Goal: Information Seeking & Learning: Learn about a topic

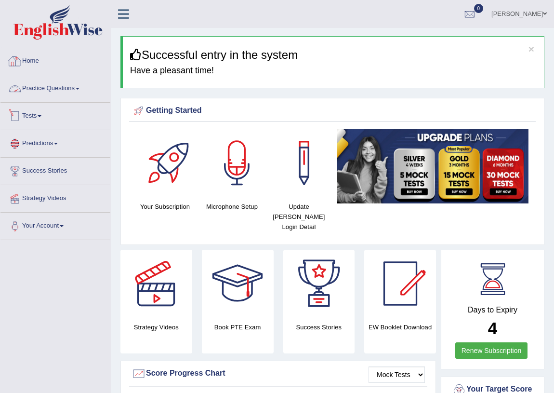
click at [55, 90] on link "Practice Questions" at bounding box center [55, 87] width 110 height 24
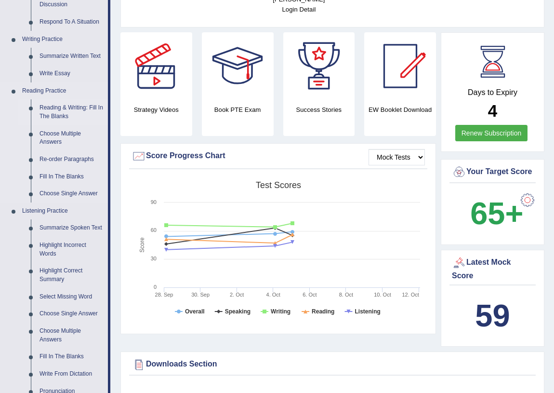
scroll to position [219, 0]
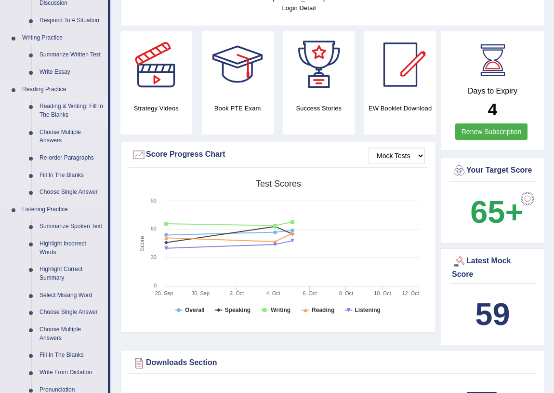
click at [65, 106] on link "Reading & Writing: Fill In The Blanks" at bounding box center [71, 111] width 73 height 26
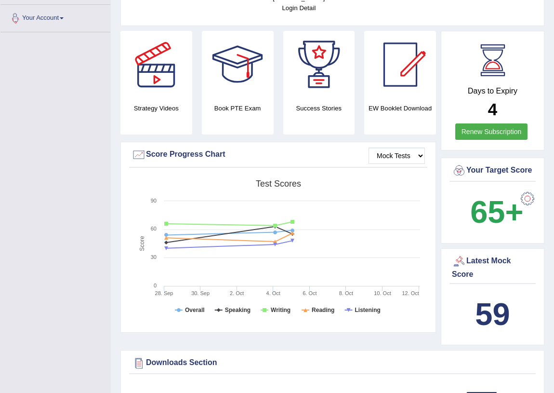
scroll to position [251, 0]
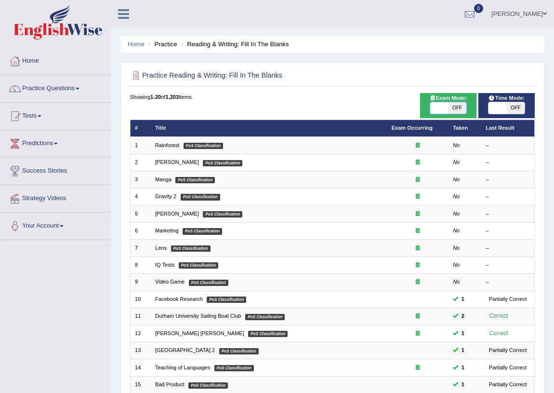
click at [433, 111] on span at bounding box center [439, 108] width 18 height 12
checkbox input "true"
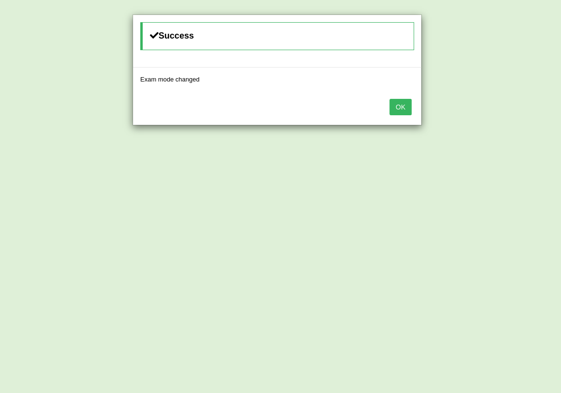
click at [399, 106] on button "OK" at bounding box center [400, 107] width 22 height 16
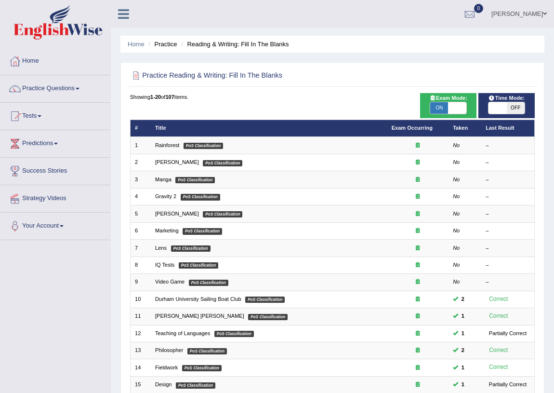
click at [501, 106] on span at bounding box center [498, 108] width 18 height 12
checkbox input "true"
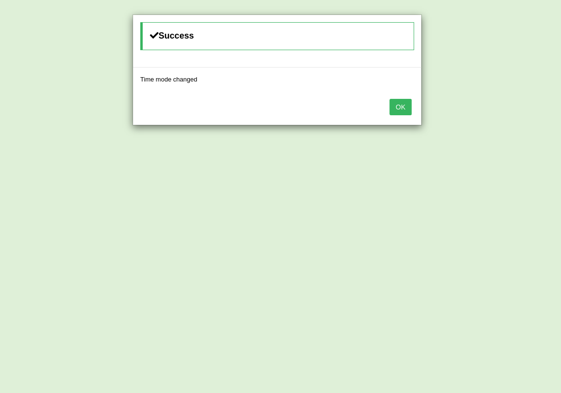
click at [405, 102] on button "OK" at bounding box center [400, 107] width 22 height 16
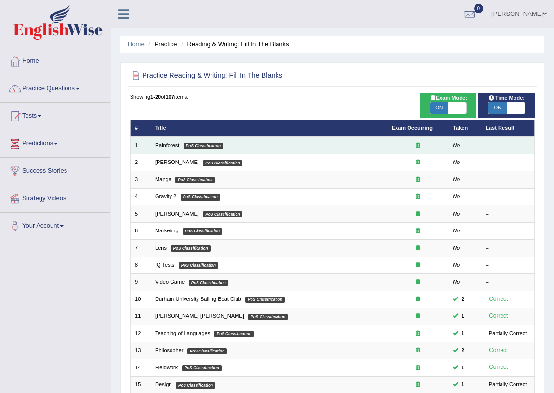
click at [164, 143] on link "Rainforest" at bounding box center [167, 145] width 24 height 6
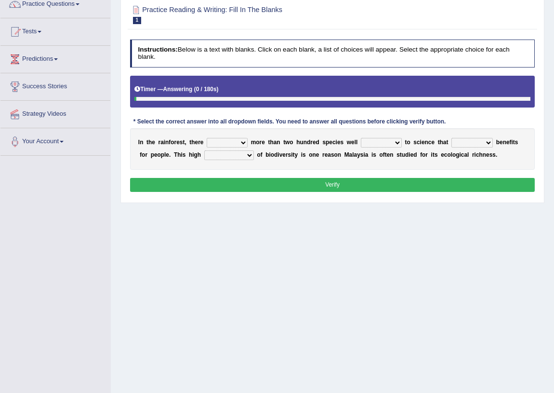
scroll to position [87, 0]
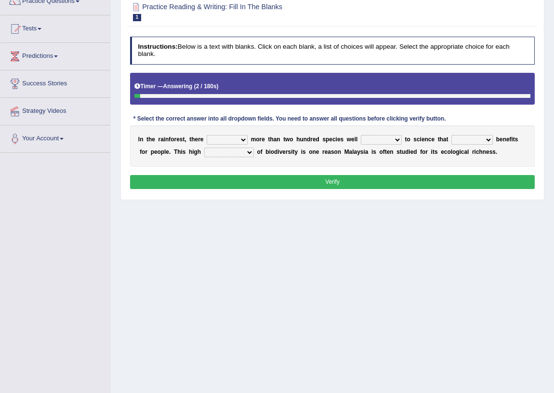
click at [242, 140] on select "have can be has is" at bounding box center [227, 140] width 41 height 10
select select "have"
click at [207, 135] on select "have can be has is" at bounding box center [227, 140] width 41 height 10
click at [372, 141] on select "knowing known knew know" at bounding box center [381, 140] width 41 height 10
select select "knowing"
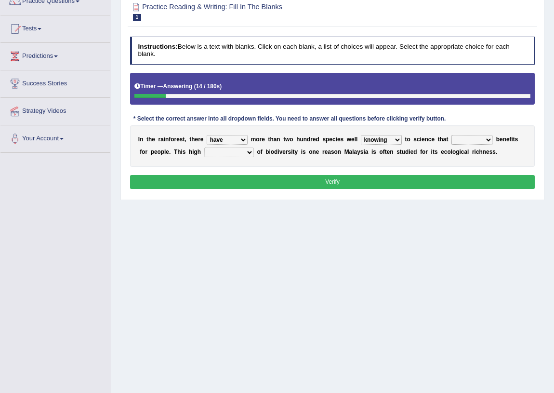
click at [361, 135] on select "knowing known knew know" at bounding box center [381, 140] width 41 height 10
click at [465, 139] on select "contain contained containing contains" at bounding box center [471, 140] width 41 height 10
select select "containing"
click at [451, 135] on select "contain contained containing contains" at bounding box center [471, 140] width 41 height 10
click at [225, 153] on select "condensation conjunction continuity complexity" at bounding box center [229, 152] width 50 height 10
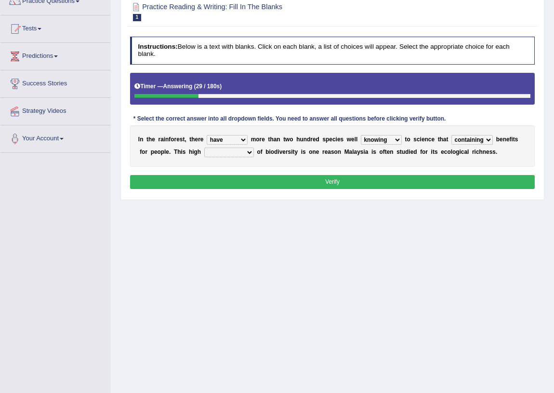
select select "complexity"
click at [204, 147] on select "condensation conjunction continuity complexity" at bounding box center [229, 152] width 50 height 10
click at [330, 180] on button "Verify" at bounding box center [332, 182] width 405 height 14
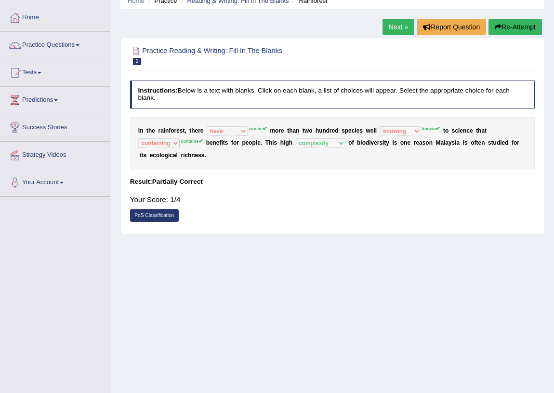
scroll to position [0, 0]
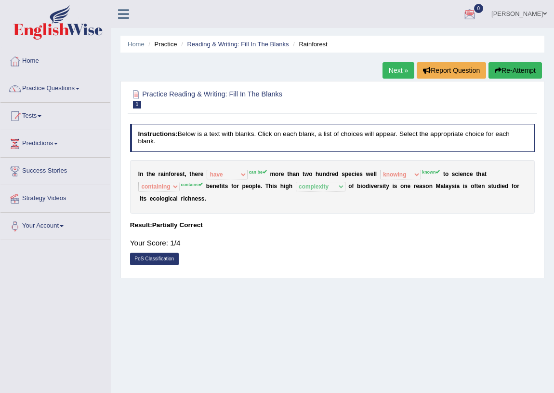
click at [509, 65] on button "Re-Attempt" at bounding box center [515, 70] width 53 height 16
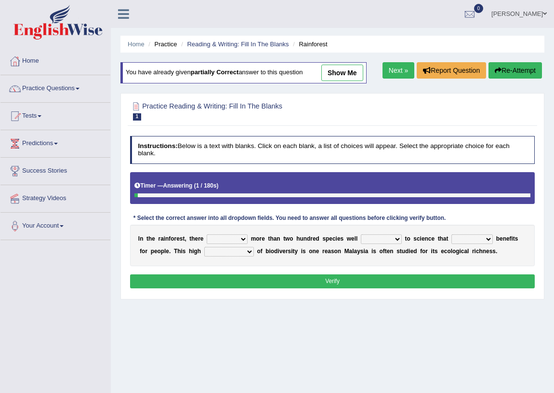
click at [217, 239] on select "have can be has is" at bounding box center [227, 239] width 41 height 10
select select "can be"
click at [207, 234] on select "have can be has is" at bounding box center [227, 239] width 41 height 10
click at [374, 238] on select "knowing known knew know" at bounding box center [381, 239] width 41 height 10
select select "known"
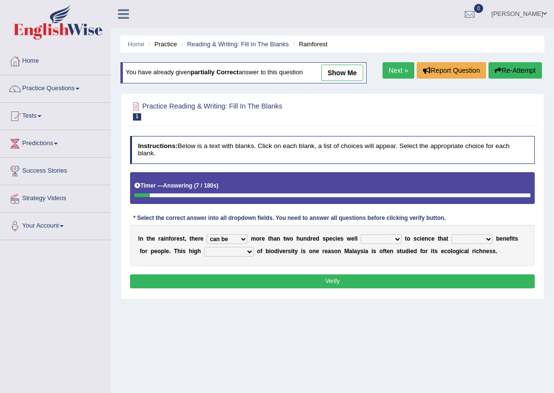
click at [361, 234] on select "knowing known knew know" at bounding box center [381, 239] width 41 height 10
click at [470, 239] on select "contain contained containing contains" at bounding box center [471, 239] width 41 height 10
select select "contains"
click at [451, 234] on select "contain contained containing contains" at bounding box center [471, 239] width 41 height 10
click at [242, 250] on select "condensation conjunction continuity complexity" at bounding box center [229, 252] width 50 height 10
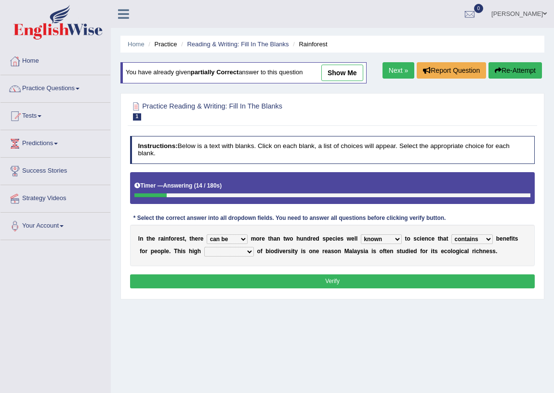
select select "complexity"
click at [204, 247] on select "condensation conjunction continuity complexity" at bounding box center [229, 252] width 50 height 10
click at [269, 279] on button "Verify" at bounding box center [332, 281] width 405 height 14
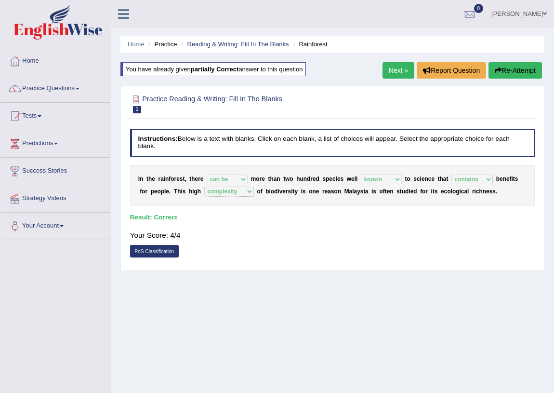
click at [393, 72] on link "Next »" at bounding box center [399, 70] width 32 height 16
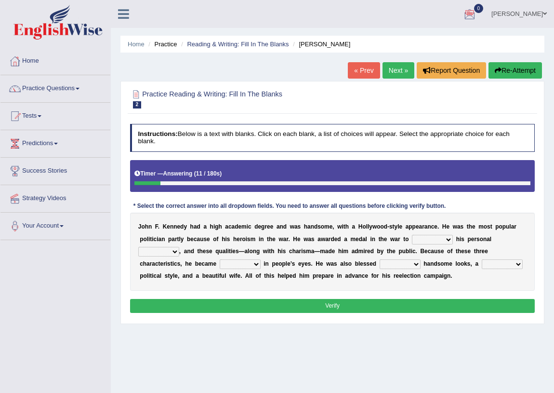
click at [437, 242] on select "prove show evidence upthrow" at bounding box center [432, 240] width 41 height 10
select select "prove"
click at [412, 235] on select "prove show evidence upthrow" at bounding box center [432, 240] width 41 height 10
click at [148, 255] on select "passion courage charm liking" at bounding box center [158, 252] width 41 height 10
select select "passion"
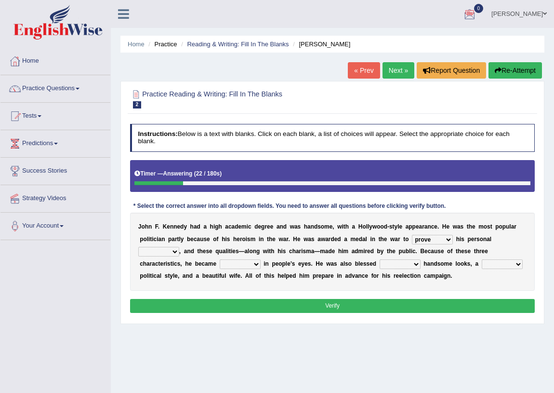
click at [138, 247] on select "passion courage charm liking" at bounding box center [158, 252] width 41 height 10
click at [225, 265] on select "iconic ironic identical impotent" at bounding box center [240, 264] width 41 height 10
select select "ironic"
click at [220, 259] on select "iconic ironic identical impotent" at bounding box center [240, 264] width 41 height 10
click at [388, 263] on select "with in upon to" at bounding box center [400, 264] width 41 height 10
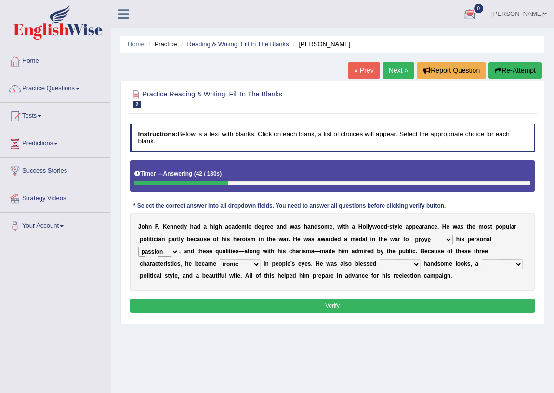
select select "in"
click at [380, 259] on select "with in upon to" at bounding box center [400, 264] width 41 height 10
click at [497, 261] on select "mending mends mended mend" at bounding box center [502, 264] width 41 height 10
select select "mending"
click at [482, 259] on select "mending mends mended mend" at bounding box center [502, 264] width 41 height 10
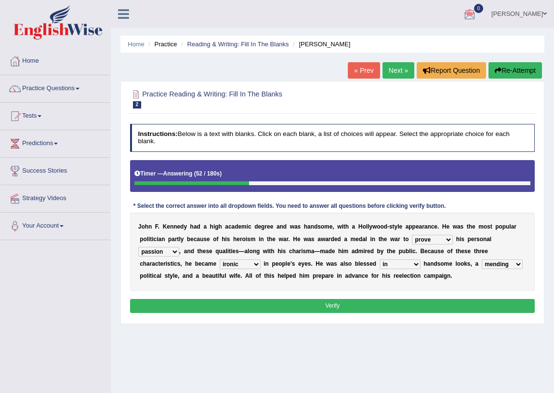
click at [358, 305] on button "Verify" at bounding box center [332, 306] width 405 height 14
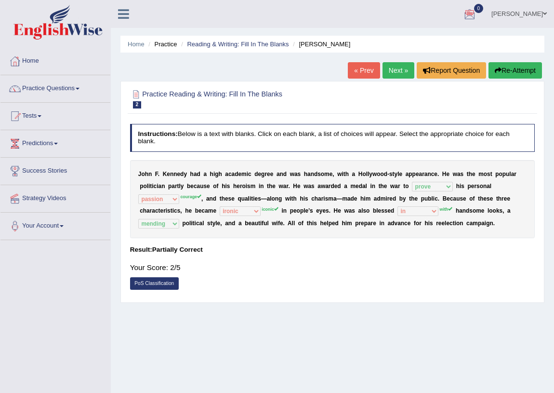
click at [515, 76] on button "Re-Attempt" at bounding box center [515, 70] width 53 height 16
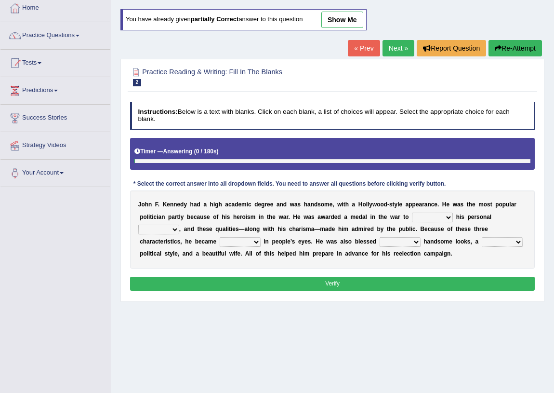
scroll to position [113, 0]
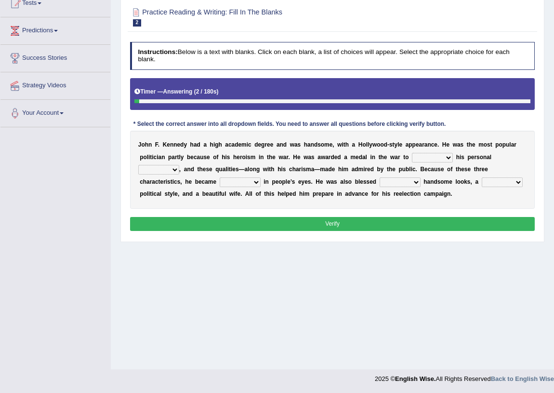
click at [438, 156] on select "prove show evidence upthrow" at bounding box center [432, 158] width 41 height 10
select select "prove"
click at [412, 153] on select "prove show evidence upthrow" at bounding box center [432, 158] width 41 height 10
click at [155, 169] on select "passion courage charm liking" at bounding box center [158, 170] width 41 height 10
select select "courage"
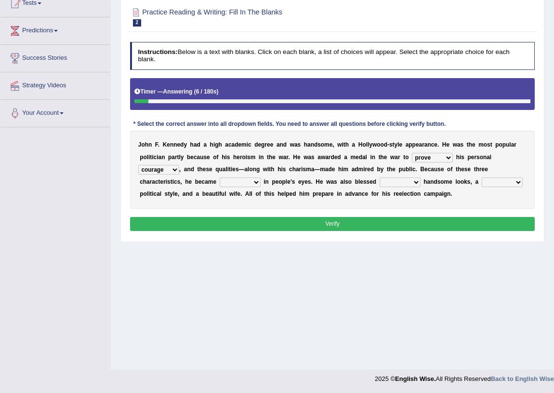
click at [138, 165] on select "passion courage charm liking" at bounding box center [158, 170] width 41 height 10
click at [227, 178] on select "iconic ironic identical impotent" at bounding box center [240, 182] width 41 height 10
select select "iconic"
click at [220, 177] on select "iconic ironic identical impotent" at bounding box center [240, 182] width 41 height 10
click at [395, 184] on select "with in upon to" at bounding box center [400, 182] width 41 height 10
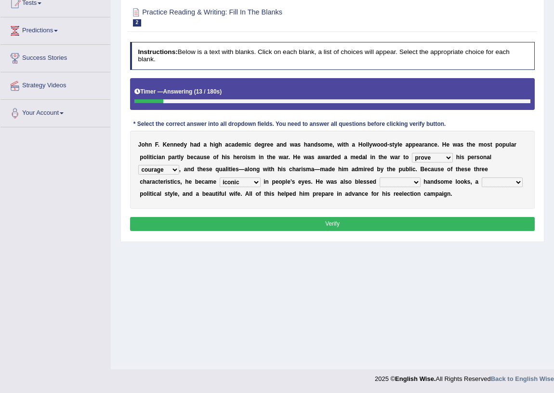
select select "with"
click at [380, 177] on select "with in upon to" at bounding box center [400, 182] width 41 height 10
click at [496, 183] on select "mending mends mended mend" at bounding box center [502, 182] width 41 height 10
select select "mending"
click at [482, 177] on select "mending mends mended mend" at bounding box center [502, 182] width 41 height 10
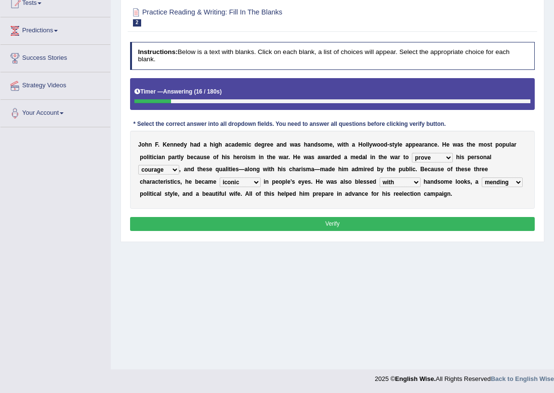
click at [287, 220] on button "Verify" at bounding box center [332, 224] width 405 height 14
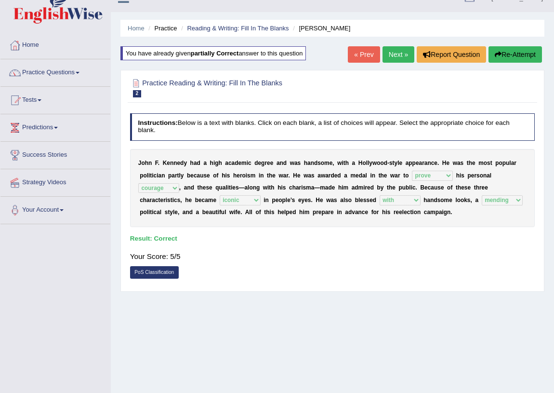
scroll to position [0, 0]
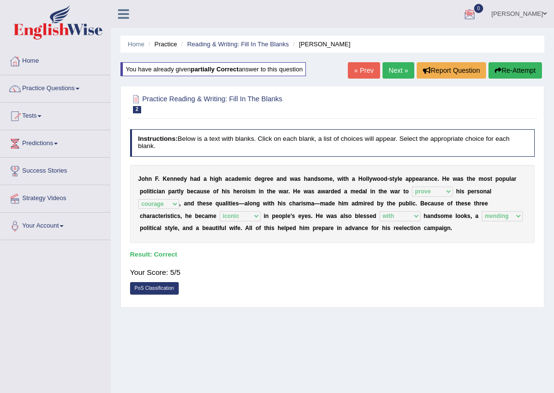
click at [403, 70] on link "Next »" at bounding box center [399, 70] width 32 height 16
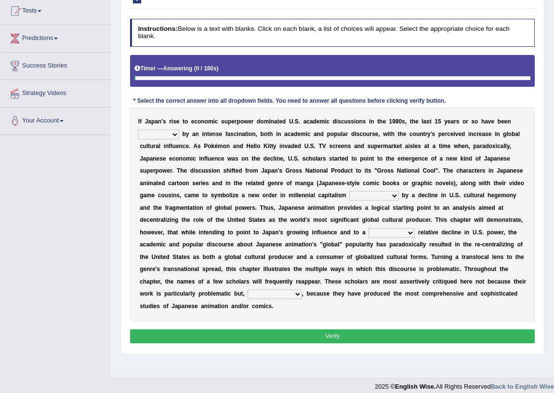
scroll to position [113, 0]
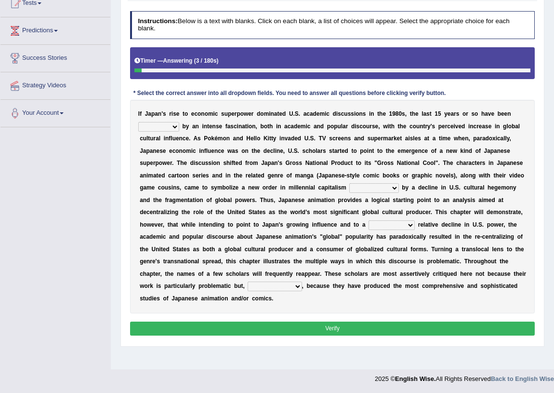
click at [171, 127] on select "marked dedicated made inspired" at bounding box center [158, 127] width 41 height 10
select select "marked"
click at [138, 122] on select "marked dedicated made inspired" at bounding box center [158, 127] width 41 height 10
click at [395, 185] on select "pocessed characterized opposed tangled" at bounding box center [373, 188] width 49 height 10
click at [369, 185] on select "pocessed characterized opposed tangled" at bounding box center [373, 188] width 49 height 10
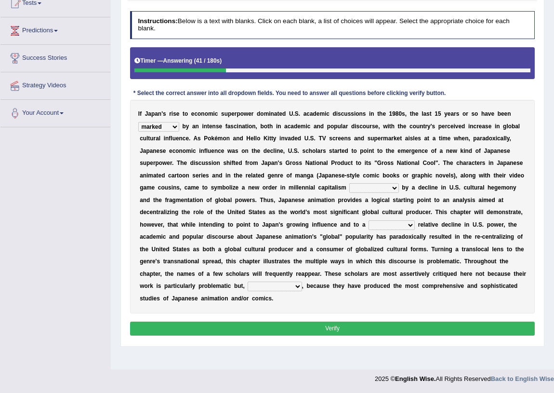
select select "characterized"
click at [349, 183] on select "pocessed characterized opposed tangled" at bounding box center [373, 188] width 49 height 10
click at [386, 226] on select "concomitant discrete proportional legitimate" at bounding box center [392, 225] width 46 height 10
select select "legitimate"
click at [369, 220] on select "concomitant discrete proportional legitimate" at bounding box center [392, 225] width 46 height 10
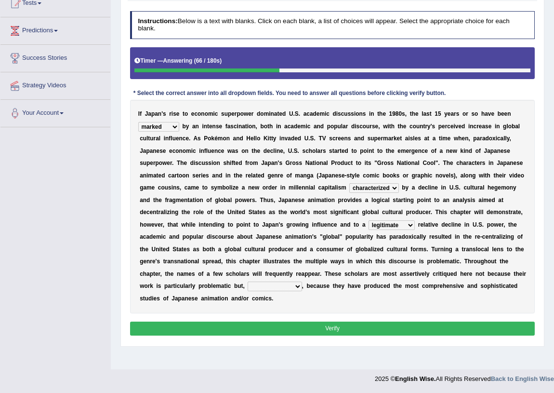
click at [283, 289] on select "however on the contrary in addition on the whole" at bounding box center [275, 286] width 54 height 10
select select "on the whole"
click at [248, 281] on select "however on the contrary in addition on the whole" at bounding box center [275, 286] width 54 height 10
click at [321, 325] on button "Verify" at bounding box center [332, 328] width 405 height 14
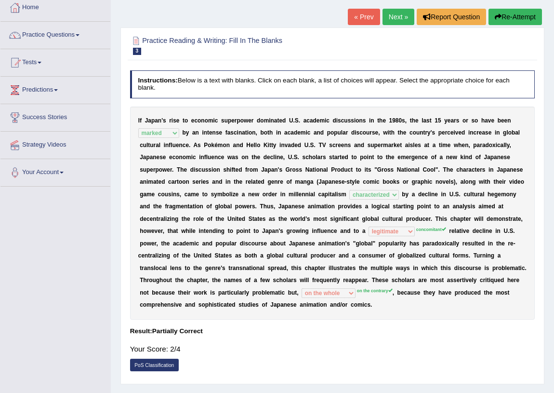
scroll to position [69, 0]
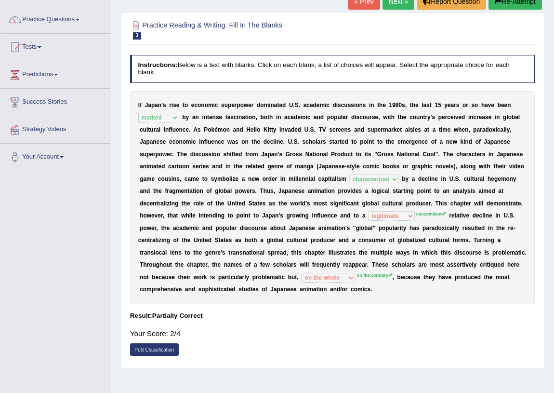
click at [420, 214] on sup "concomitant" at bounding box center [431, 214] width 30 height 5
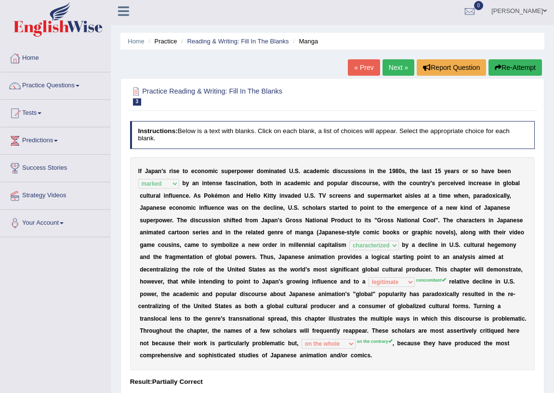
scroll to position [0, 0]
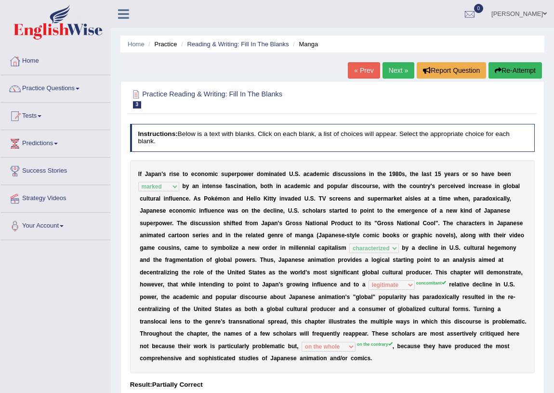
click at [515, 68] on button "Re-Attempt" at bounding box center [515, 70] width 53 height 16
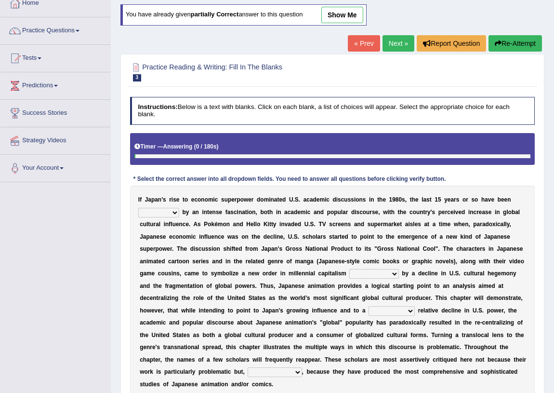
scroll to position [127, 0]
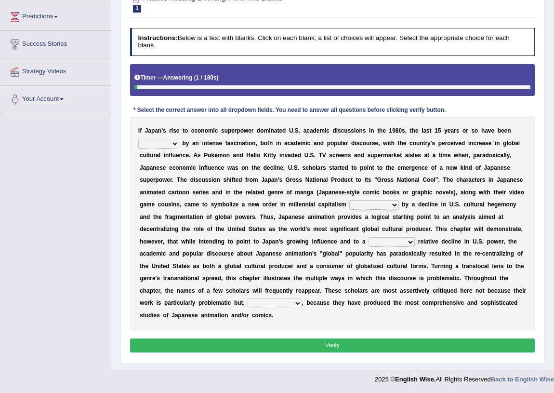
click at [169, 146] on select "marked dedicated made inspired" at bounding box center [158, 144] width 41 height 10
select select "marked"
click at [138, 139] on select "marked dedicated made inspired" at bounding box center [158, 144] width 41 height 10
click at [361, 206] on select "pocessed characterized opposed tangled" at bounding box center [373, 205] width 49 height 10
select select "characterized"
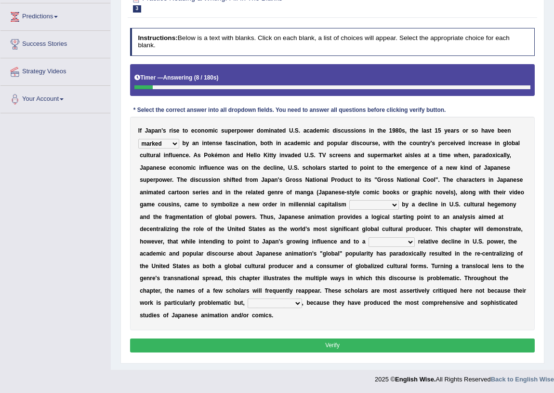
click at [349, 200] on select "pocessed characterized opposed tangled" at bounding box center [373, 205] width 49 height 10
click at [402, 242] on select "concomitant discrete proportional legitimate" at bounding box center [392, 242] width 46 height 10
select select "concomitant"
click at [369, 237] on select "concomitant discrete proportional legitimate" at bounding box center [392, 242] width 46 height 10
click at [269, 302] on select "however on the contrary in addition on the whole" at bounding box center [275, 303] width 54 height 10
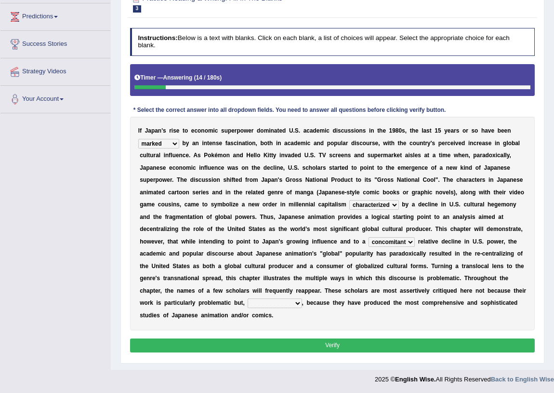
select select "on the contrary"
click at [248, 298] on select "however on the contrary in addition on the whole" at bounding box center [275, 303] width 54 height 10
click at [308, 345] on button "Verify" at bounding box center [332, 345] width 405 height 14
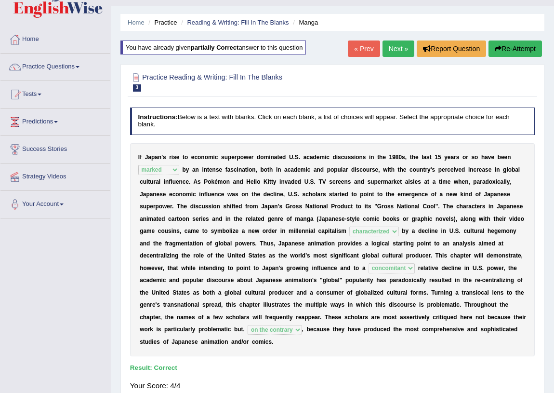
scroll to position [0, 0]
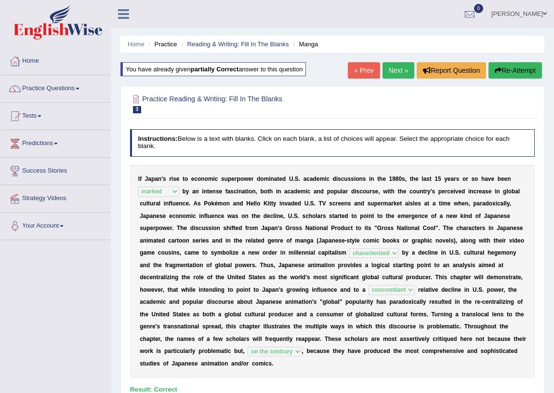
click at [398, 72] on link "Next »" at bounding box center [399, 70] width 32 height 16
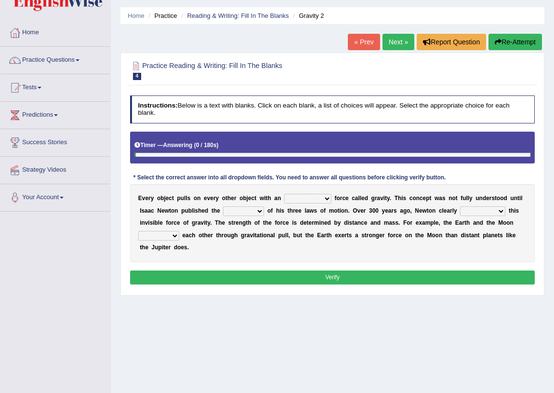
scroll to position [43, 0]
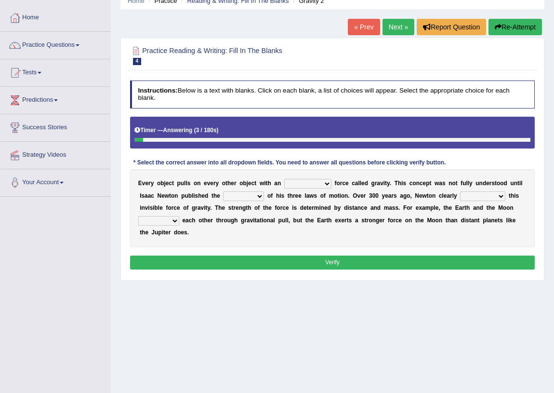
click at [311, 183] on select "invisible unknown unbelievable inconsistent" at bounding box center [307, 184] width 47 height 10
select select "invisible"
click at [284, 179] on select "invisible unknown unbelievable inconsistent" at bounding box center [307, 184] width 47 height 10
click at [251, 195] on select "concept theory method argument" at bounding box center [243, 196] width 41 height 10
select select "theory"
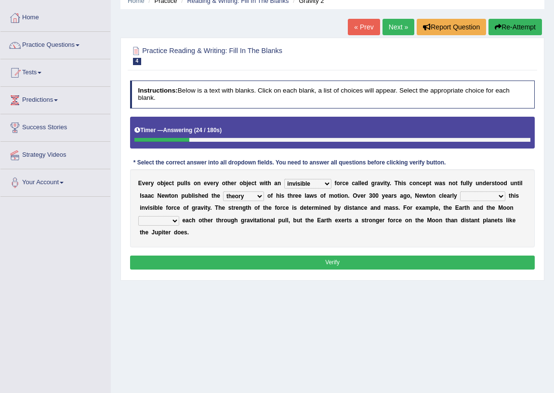
click at [223, 191] on select "concept theory method argument" at bounding box center [243, 196] width 41 height 10
click at [472, 199] on select "explained undermined overturned realized" at bounding box center [482, 196] width 45 height 10
select select "explained"
click at [460, 191] on select "explained undermined overturned realized" at bounding box center [482, 196] width 45 height 10
click at [176, 218] on select "affect spin evade span" at bounding box center [158, 221] width 41 height 10
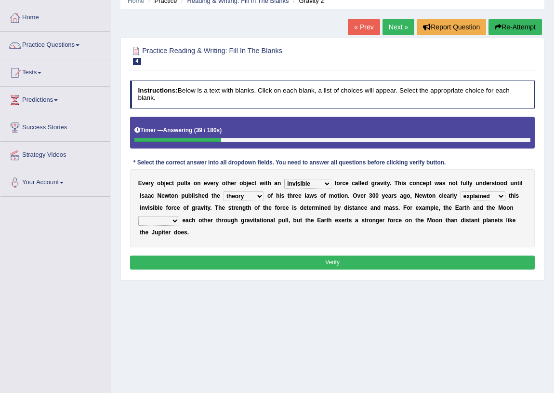
select select "affect"
click at [138, 216] on select "affect spin evade span" at bounding box center [158, 221] width 41 height 10
click at [280, 262] on button "Verify" at bounding box center [332, 262] width 405 height 14
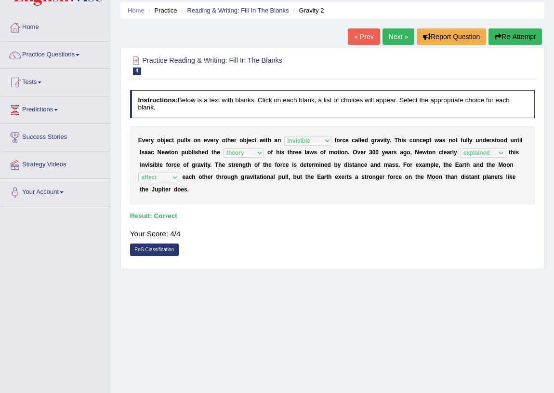
scroll to position [0, 0]
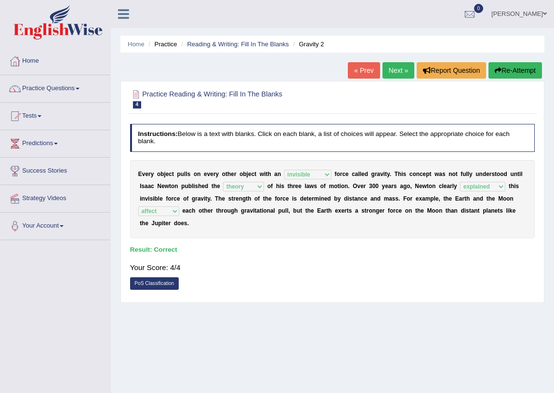
click at [386, 66] on link "Next »" at bounding box center [399, 70] width 32 height 16
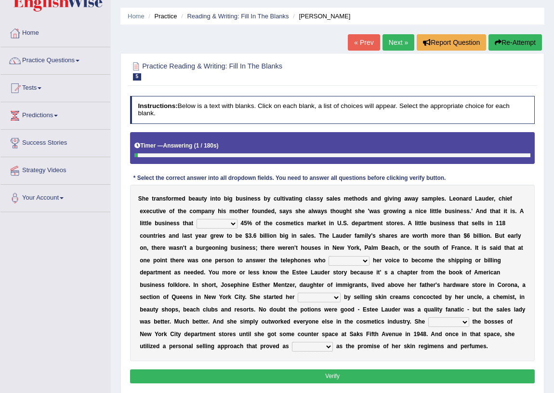
scroll to position [87, 0]
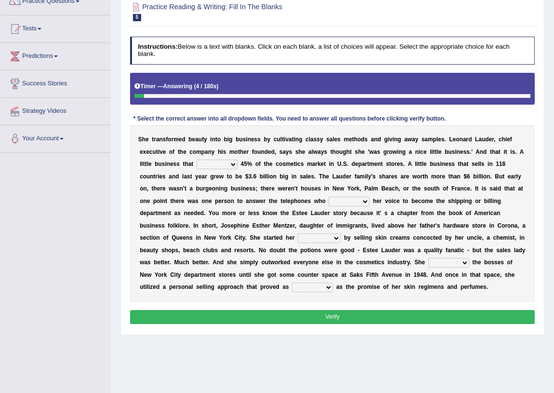
click at [210, 166] on select "has controls makes maintains" at bounding box center [217, 164] width 41 height 10
select select "has"
click at [197, 159] on select "has controls makes maintains" at bounding box center [217, 164] width 41 height 10
click at [347, 203] on select "switched changed raised used" at bounding box center [349, 202] width 41 height 10
click at [362, 204] on select "switched changed raised used" at bounding box center [349, 202] width 41 height 10
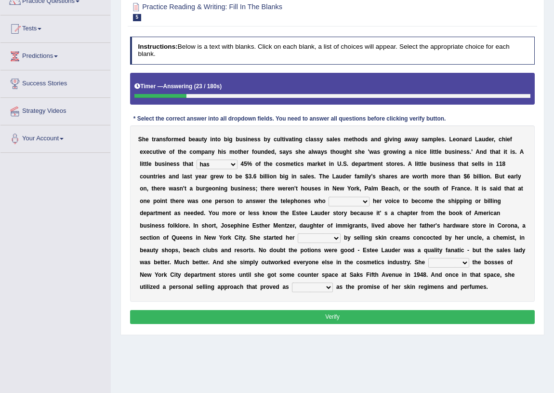
select select "raised"
click at [329, 197] on select "switched changed raised used" at bounding box center [349, 202] width 41 height 10
click at [332, 238] on select "job institute companion enterprise" at bounding box center [319, 238] width 43 height 10
select select "job"
click at [298, 233] on select "job institute companion enterprise" at bounding box center [319, 238] width 43 height 10
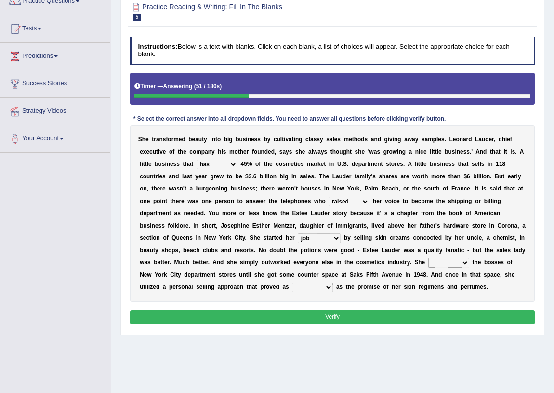
scroll to position [113, 0]
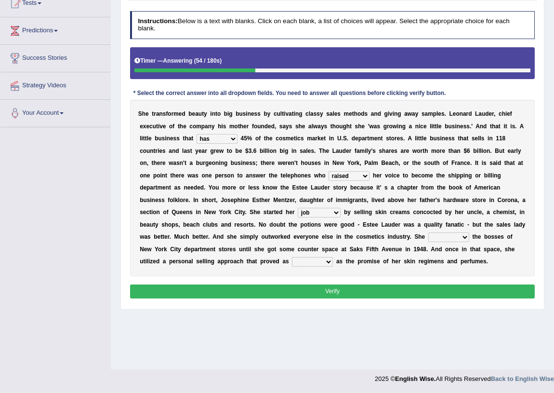
click at [449, 232] on select "stated bridged stalked heaved" at bounding box center [448, 237] width 41 height 10
select select "stated"
click at [428, 232] on select "stated bridged stalked heaved" at bounding box center [448, 237] width 41 height 10
click at [325, 265] on select "potent ruthless potential expensive" at bounding box center [312, 262] width 41 height 10
select select "expensive"
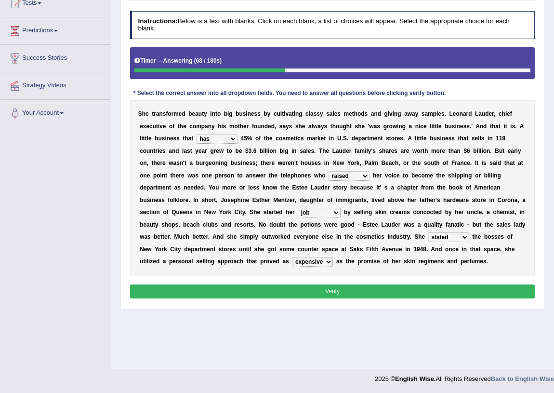
click at [292, 257] on select "potent ruthless potential expensive" at bounding box center [312, 262] width 41 height 10
click at [324, 282] on div "Instructions: Below is a text with blanks. Click on each blank, a list of choic…" at bounding box center [332, 156] width 409 height 298
click at [325, 285] on button "Verify" at bounding box center [332, 291] width 405 height 14
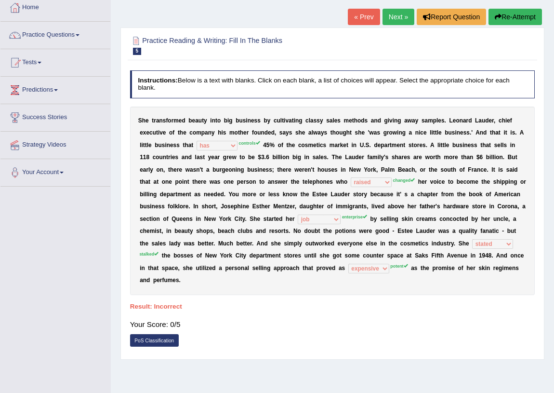
scroll to position [0, 0]
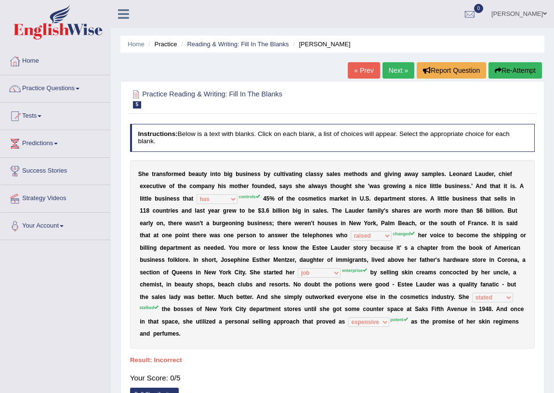
click at [506, 74] on button "Re-Attempt" at bounding box center [515, 70] width 53 height 16
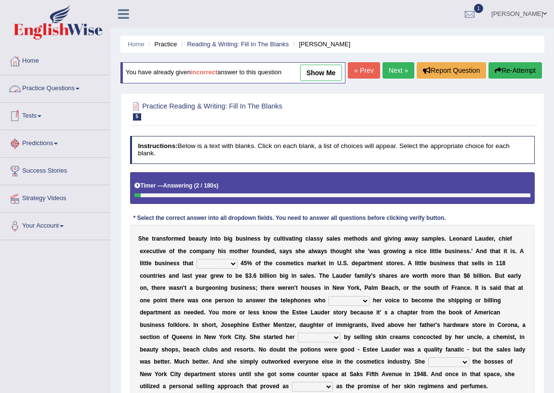
click at [30, 117] on link "Tests" at bounding box center [55, 115] width 110 height 24
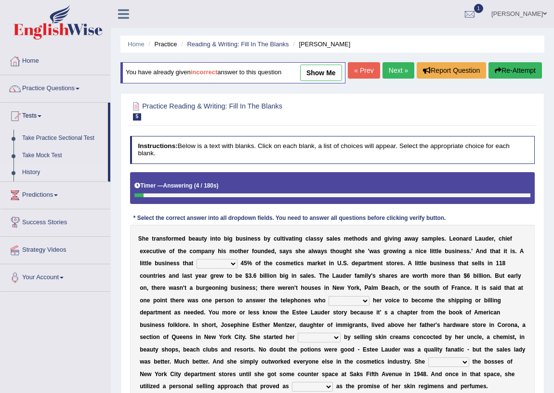
click at [30, 169] on link "History" at bounding box center [63, 172] width 90 height 17
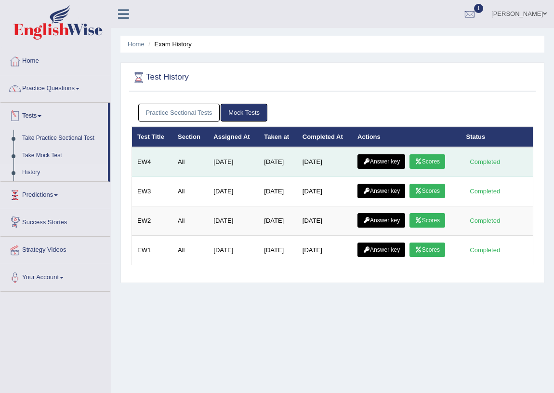
click at [435, 156] on link "Scores" at bounding box center [428, 161] width 36 height 14
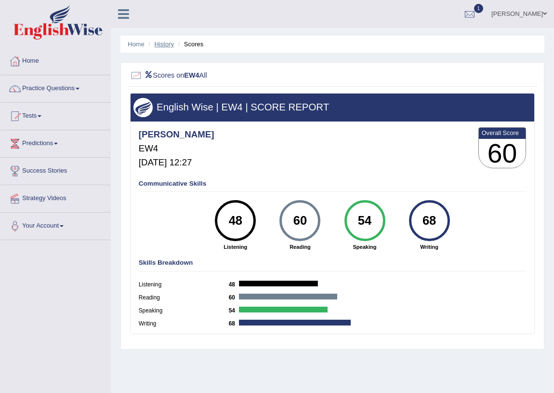
click at [159, 45] on link "History" at bounding box center [164, 43] width 19 height 7
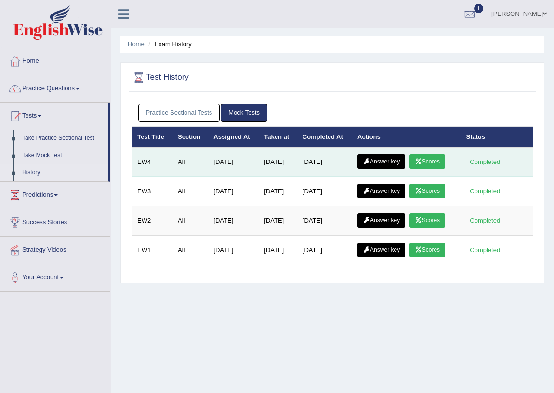
click at [376, 165] on link "Answer key" at bounding box center [382, 161] width 48 height 14
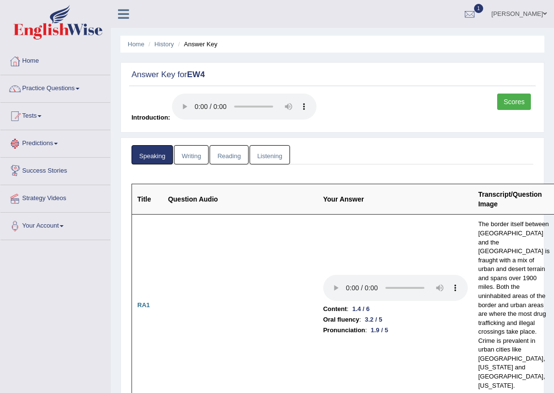
click at [188, 159] on link "Writing" at bounding box center [191, 155] width 35 height 20
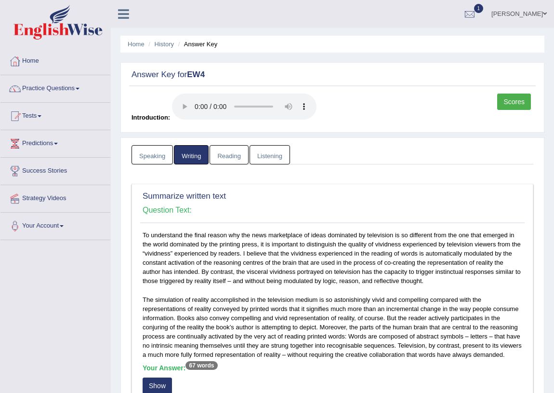
click at [236, 149] on link "Reading" at bounding box center [229, 155] width 39 height 20
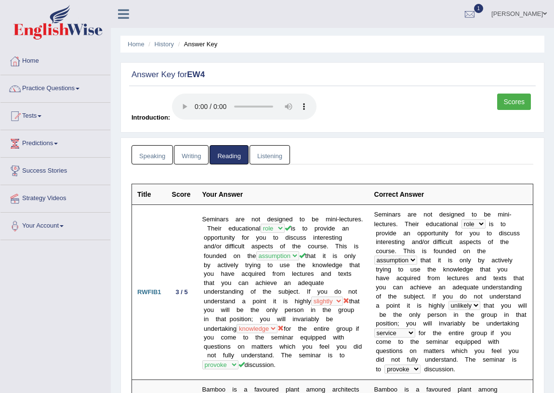
click at [274, 156] on link "Listening" at bounding box center [270, 155] width 40 height 20
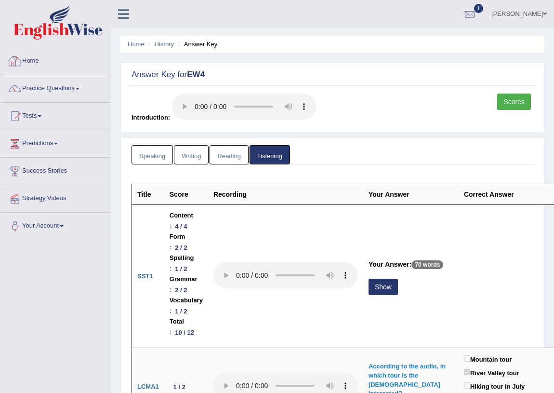
click at [66, 26] on img at bounding box center [57, 22] width 89 height 35
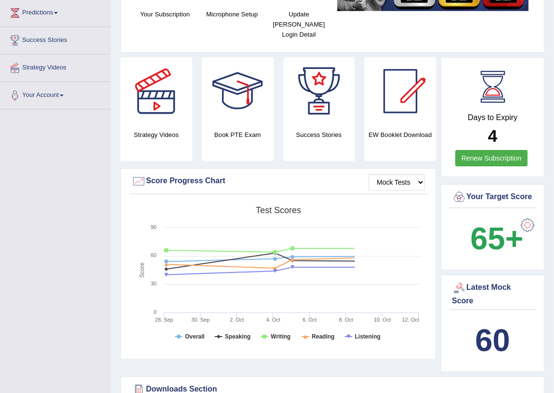
scroll to position [219, 0]
